Goal: Task Accomplishment & Management: Manage account settings

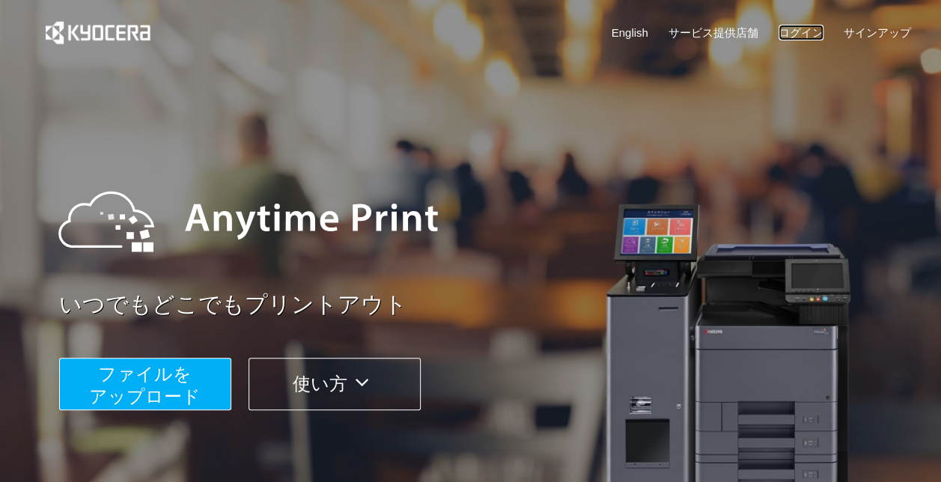
click at [798, 33] on link "ログイン" at bounding box center [801, 33] width 45 height 16
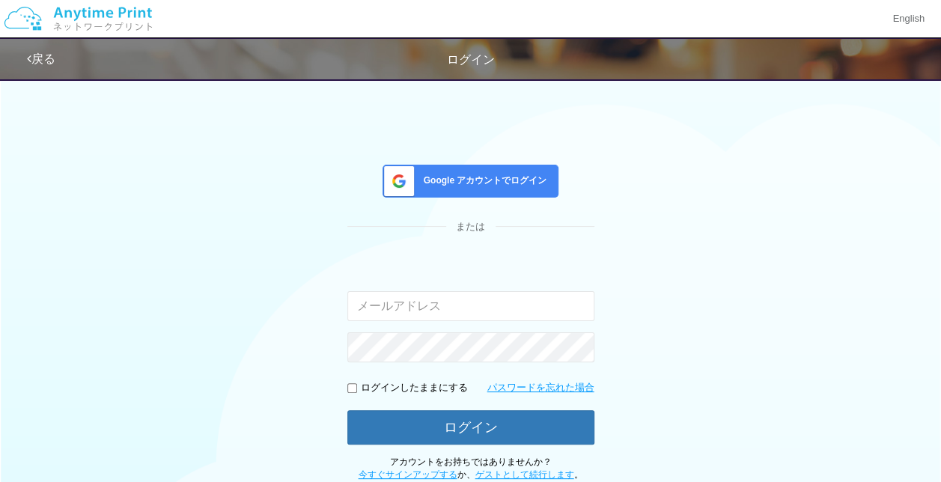
type input "[PERSON_NAME][EMAIL_ADDRESS][DOMAIN_NAME]"
click at [506, 183] on span "Google アカウントでログイン" at bounding box center [483, 181] width 130 height 13
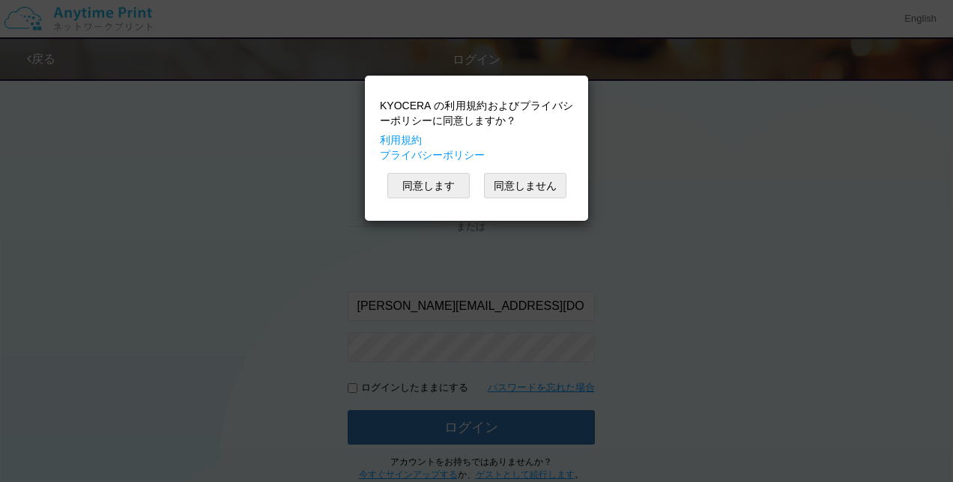
drag, startPoint x: 345, startPoint y: 207, endPoint x: 394, endPoint y: 204, distance: 49.5
click at [374, 206] on div "KYOCERA の利用規約およびプライバシーポリシーに同意しますか？ 利用規約 プライバシーポリシー 同意します 同意しません" at bounding box center [476, 241] width 953 height 482
click at [387, 190] on button "同意します" at bounding box center [428, 185] width 82 height 25
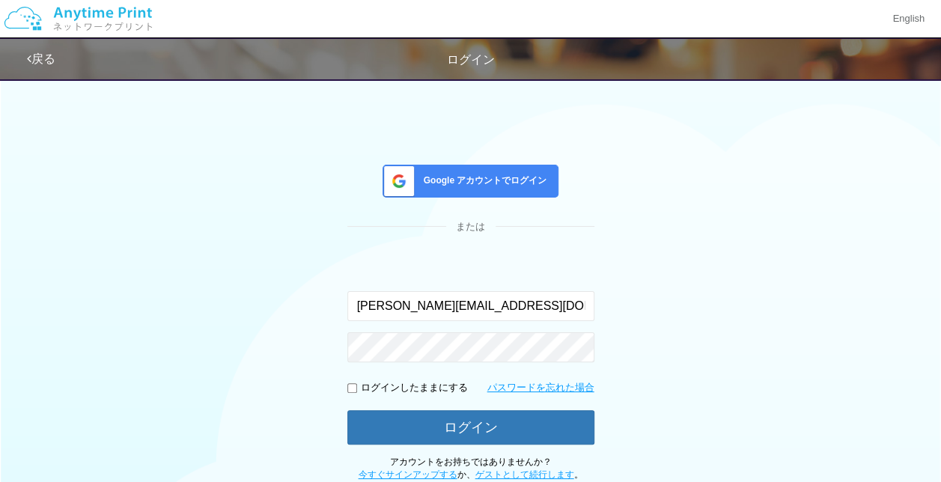
click at [506, 181] on span "Google アカウントでログイン" at bounding box center [483, 181] width 130 height 13
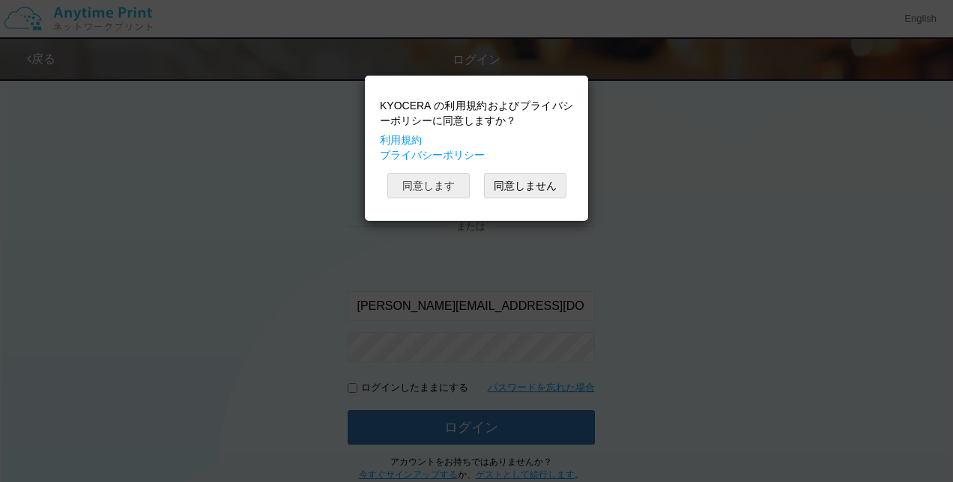
click at [413, 180] on button "同意します" at bounding box center [428, 185] width 82 height 25
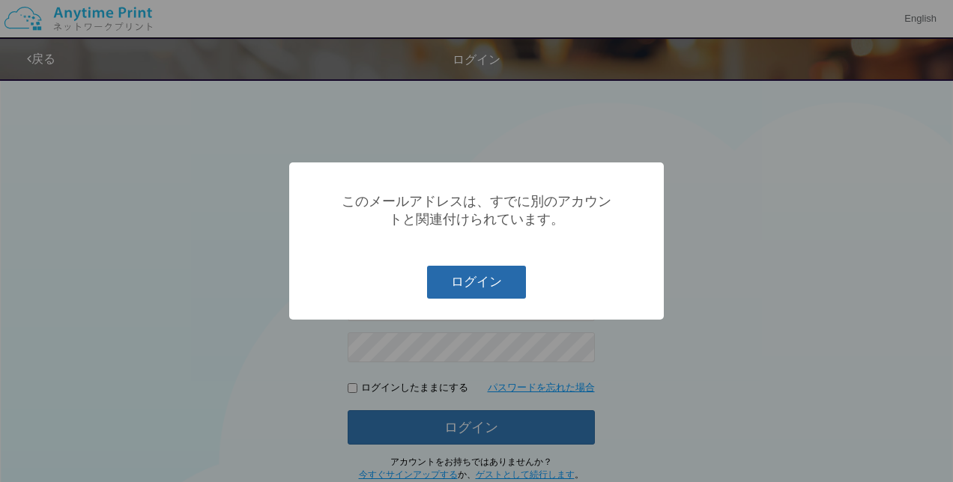
click at [497, 291] on button "ログイン" at bounding box center [476, 282] width 99 height 33
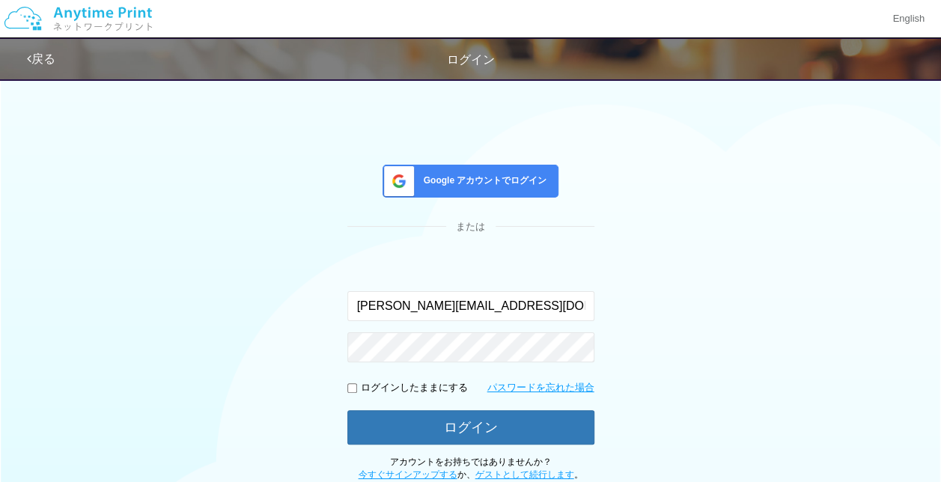
click at [721, 270] on div "Google アカウントでログイン または 入力されたメールアドレスまたはパスワードが正しくありません。 [PERSON_NAME][EMAIL_ADDRES…" at bounding box center [471, 275] width 899 height 411
